Goal: Transaction & Acquisition: Purchase product/service

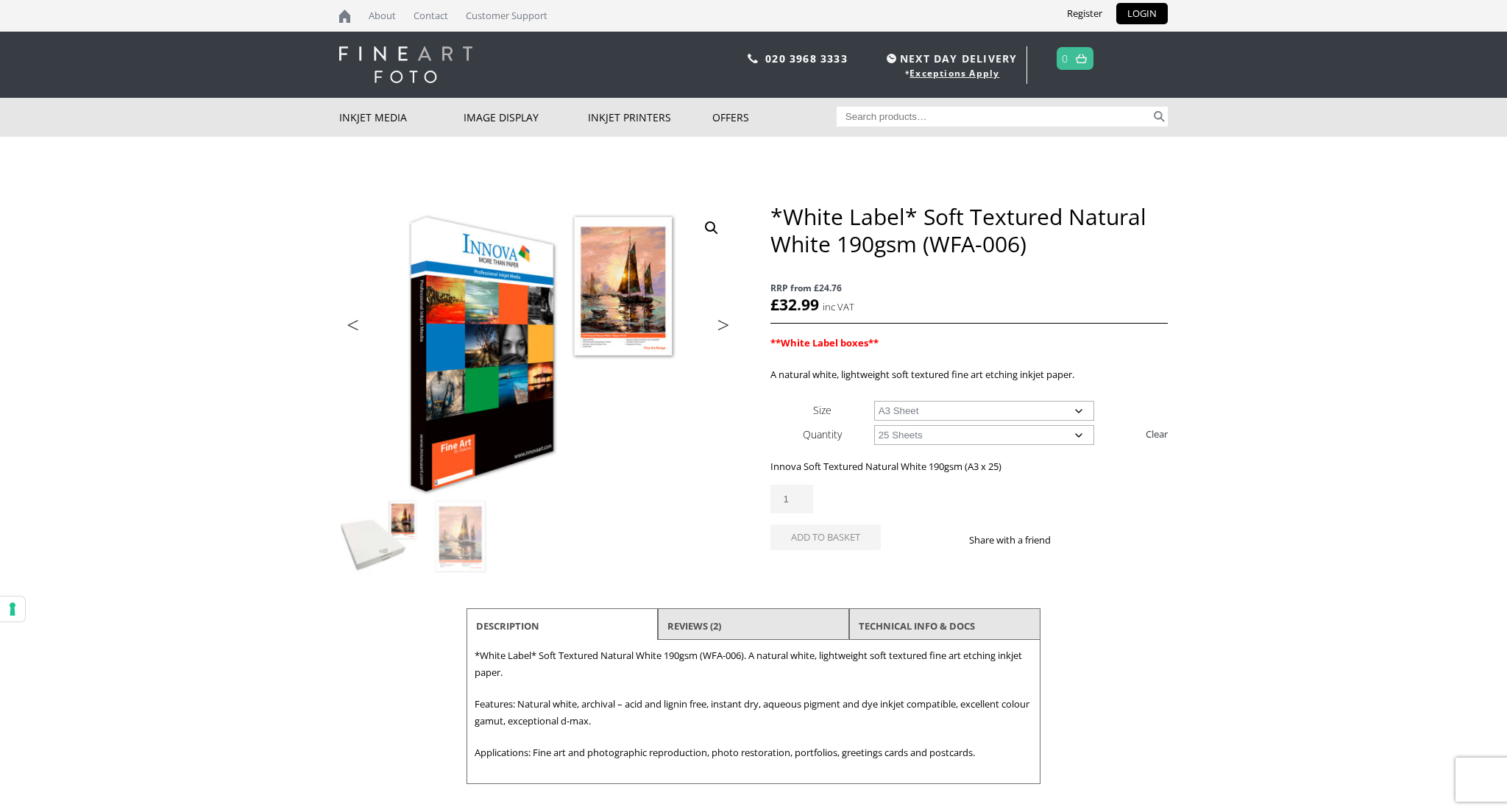
select select "a3-sheet"
select select "25-sheets"
click at [956, 119] on input "Search for:" at bounding box center [994, 117] width 315 height 20
paste input "Innova Exhibition Cotton Gloss"
type input "Innova Exhibition Cotton Gloss"
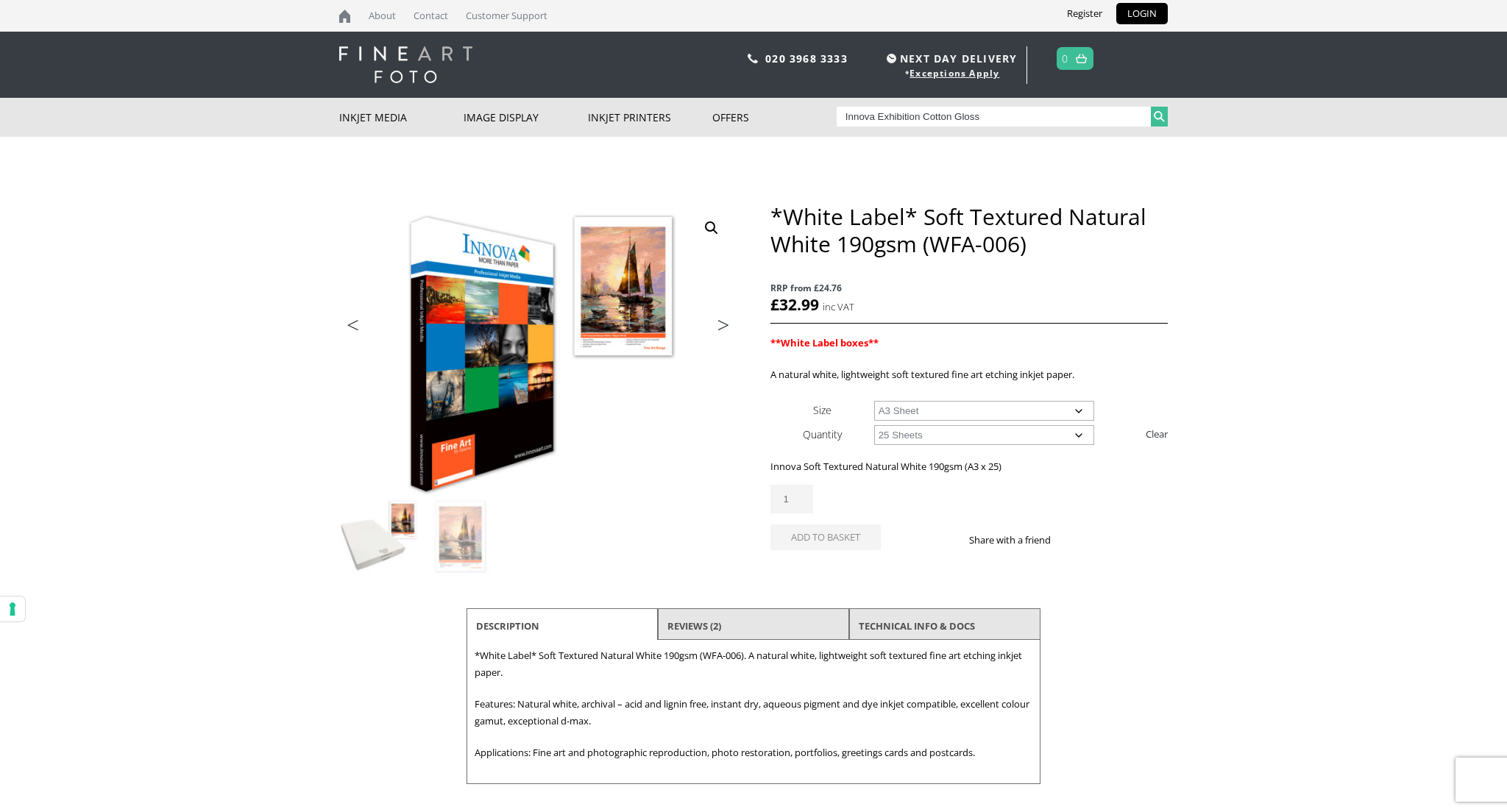
click at [1160, 111] on button "Search" at bounding box center [1159, 117] width 17 height 20
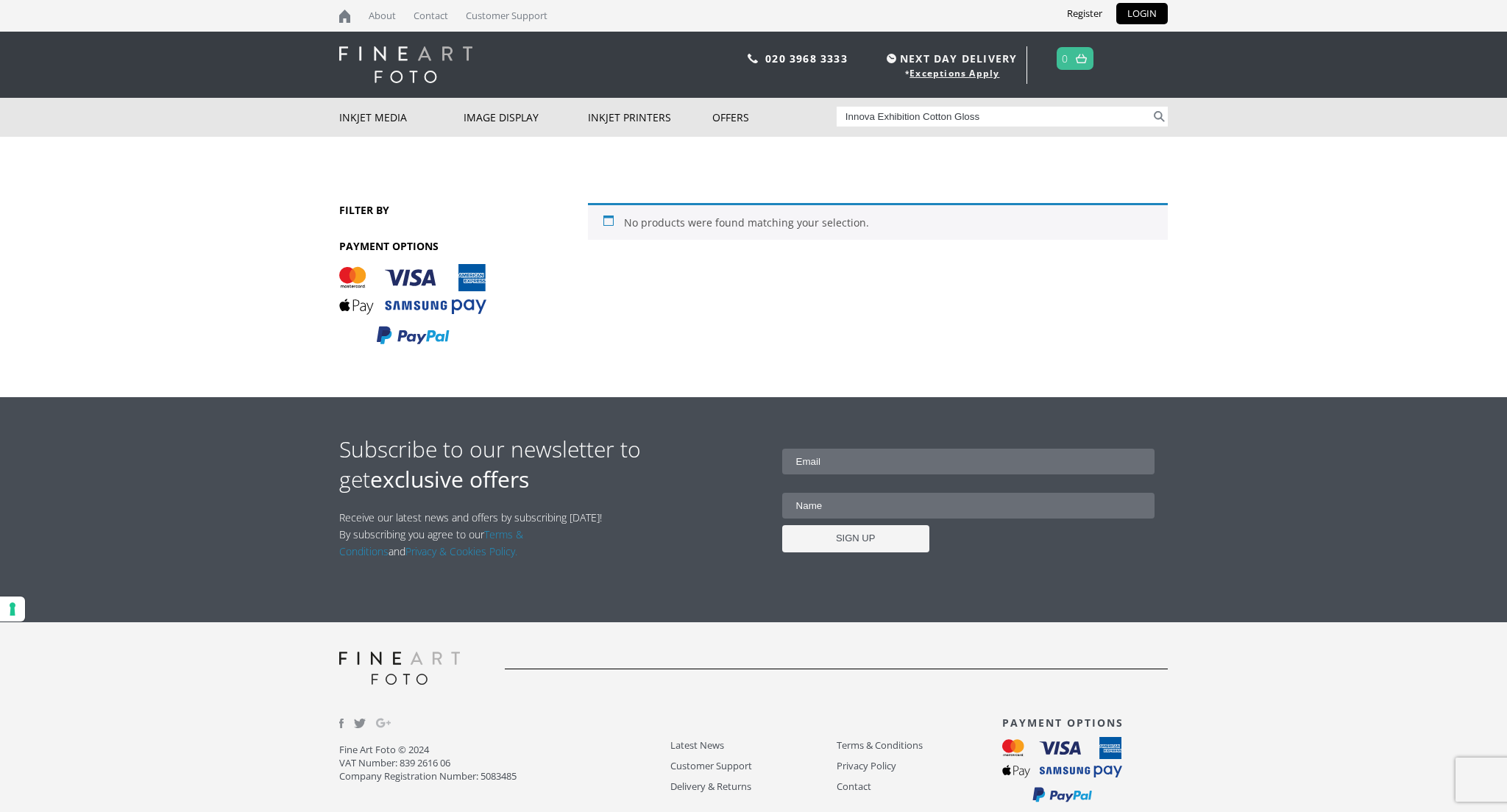
click at [924, 118] on input "Innova Exhibition Cotton Gloss" at bounding box center [994, 117] width 315 height 20
type input "Cotton Gloss"
click at [1151, 107] on button "Search" at bounding box center [1159, 117] width 17 height 20
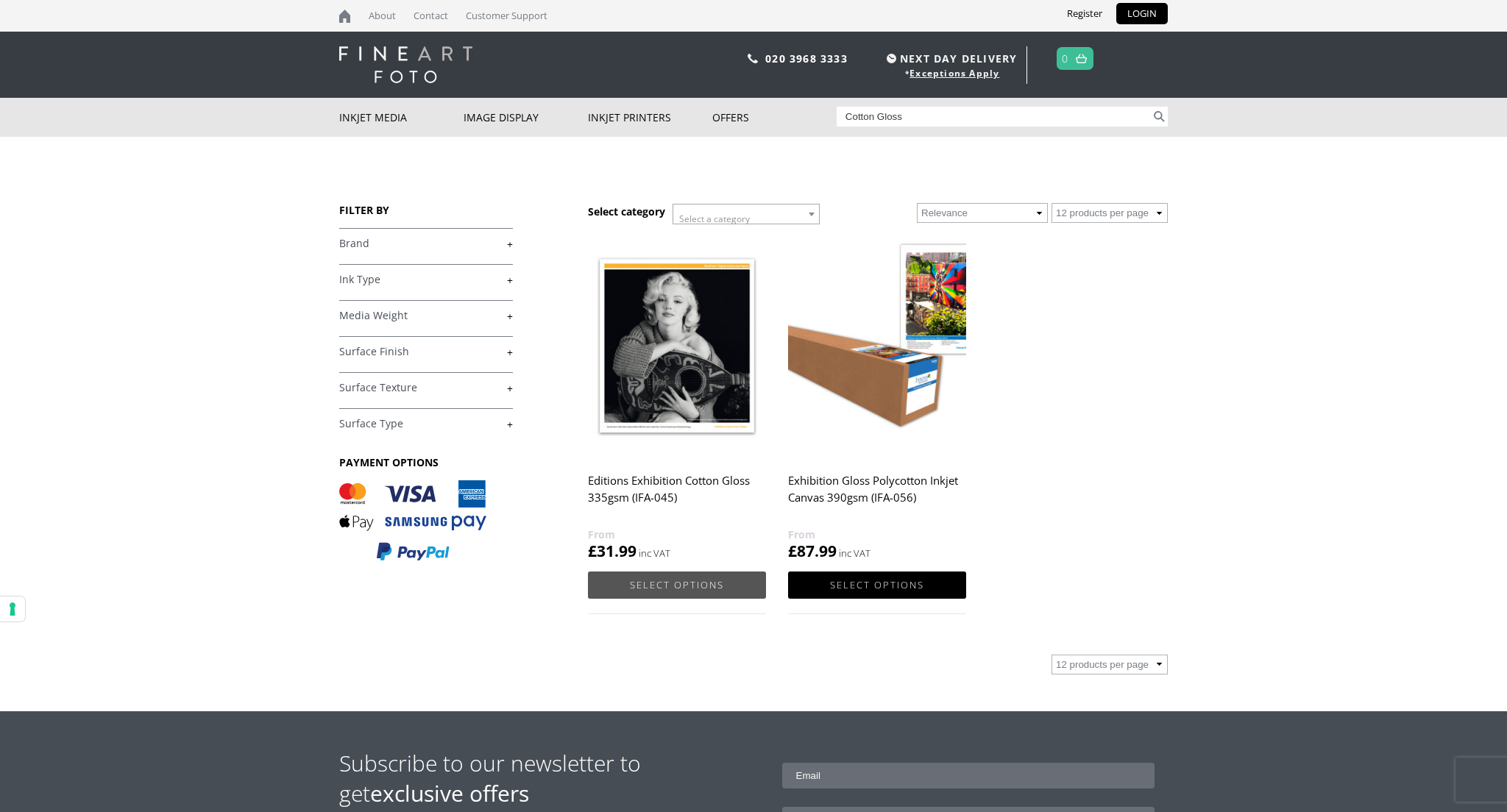
click at [653, 584] on link "Select options" at bounding box center [677, 586] width 178 height 28
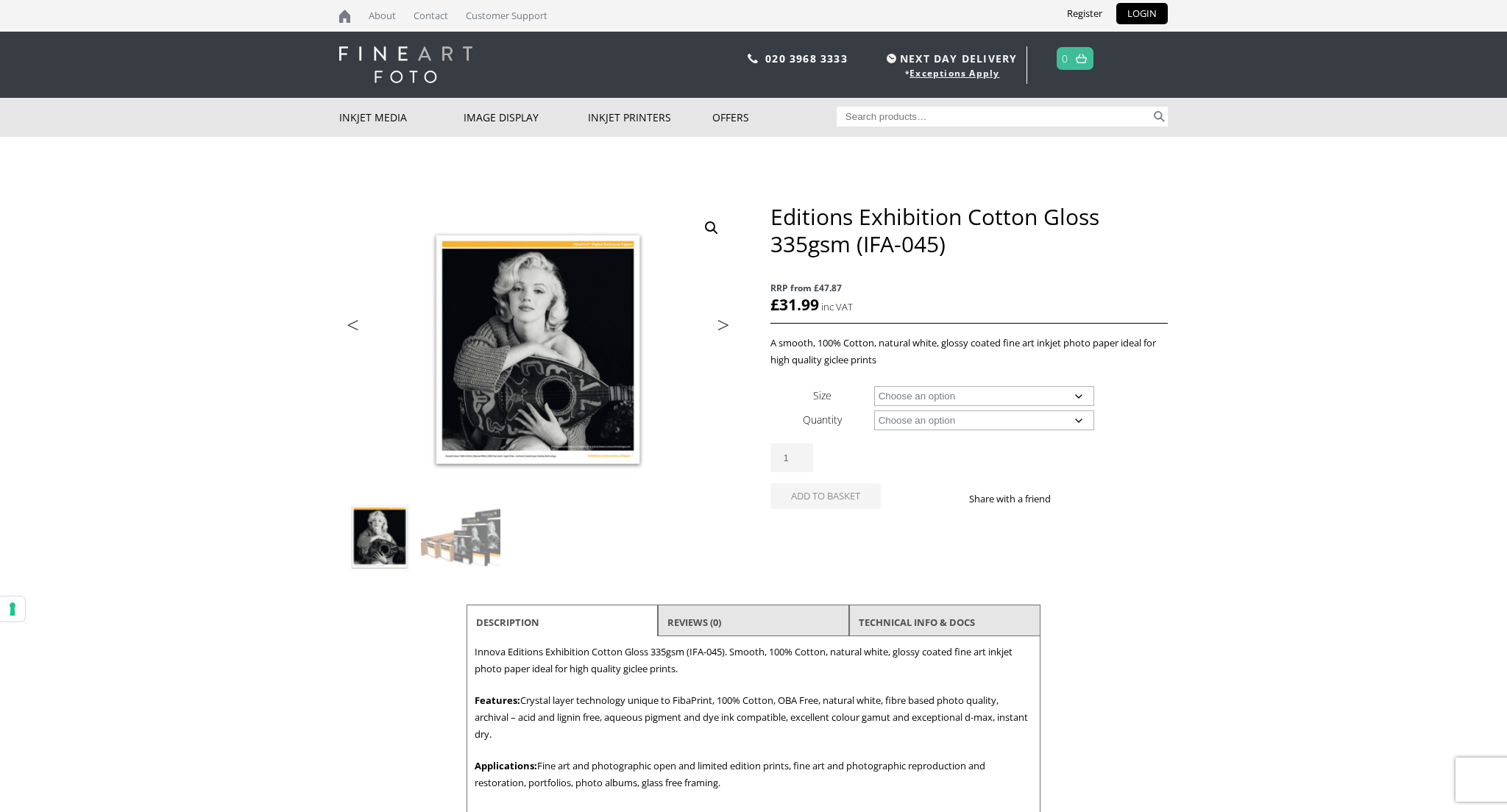
click at [926, 396] on select "Choose an option A4 Sheet A3 Sheet A3+ Sheet A2 Sheet 17" Wide Roll 24" Wide Ro…" at bounding box center [984, 396] width 220 height 20
click at [875, 386] on select "Choose an option A4 Sheet A3 Sheet A3+ Sheet A2 Sheet 17" Wide Roll 24" Wide Ro…" at bounding box center [984, 396] width 220 height 20
select select "a3-sheet"
click at [925, 425] on select "Choose an option 25 Sheets" at bounding box center [984, 421] width 220 height 20
select select "25-sheets"
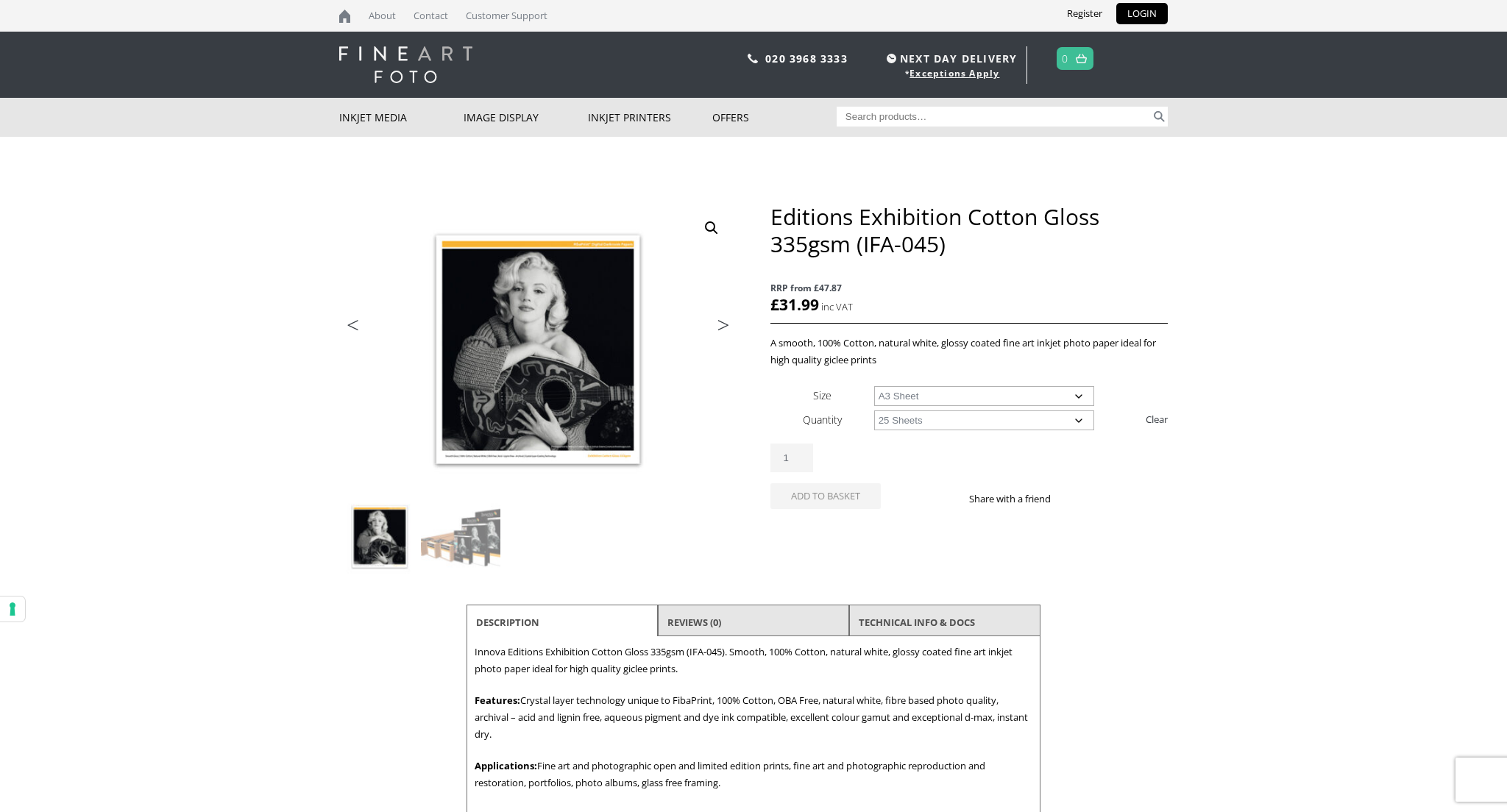
click at [875, 411] on select "Choose an option 25 Sheets" at bounding box center [984, 421] width 220 height 20
select select "a3-sheet"
